Goal: Task Accomplishment & Management: Manage account settings

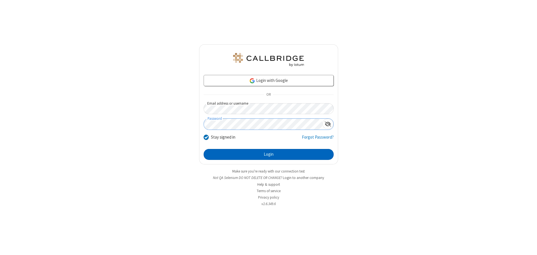
click at [269, 155] on button "Login" at bounding box center [269, 154] width 130 height 11
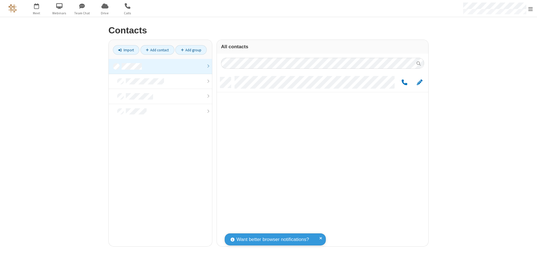
scroll to position [169, 207]
click at [160, 66] on link at bounding box center [160, 66] width 103 height 15
click at [420, 82] on span "Edit" at bounding box center [420, 82] width 6 height 7
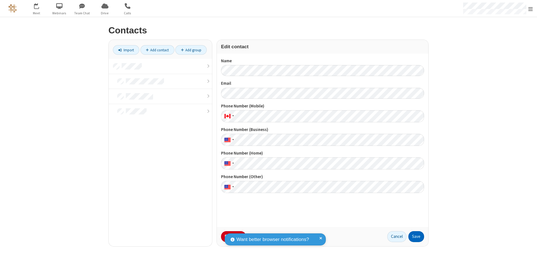
click at [416, 237] on button "Save" at bounding box center [417, 237] width 16 height 11
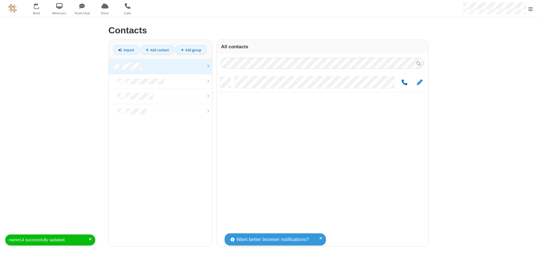
scroll to position [169, 207]
